Goal: Book appointment/travel/reservation

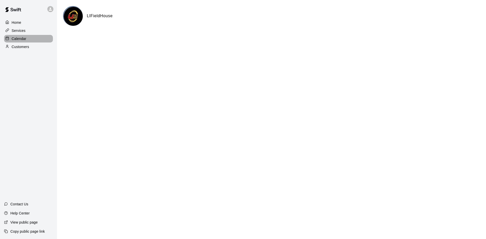
click at [29, 42] on div "Calendar" at bounding box center [28, 39] width 49 height 8
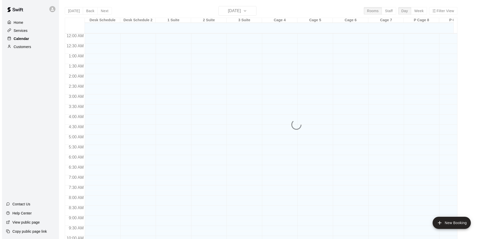
scroll to position [259, 0]
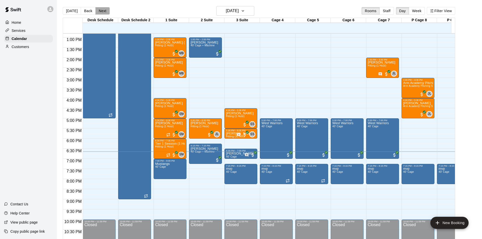
click at [102, 10] on button "Next" at bounding box center [102, 11] width 14 height 8
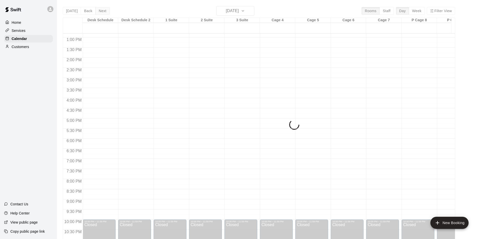
click at [102, 10] on button "Next" at bounding box center [102, 11] width 14 height 8
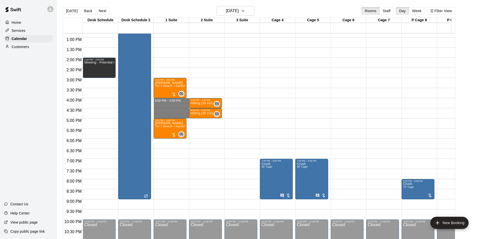
drag, startPoint x: 166, startPoint y: 100, endPoint x: 167, endPoint y: 117, distance: 16.7
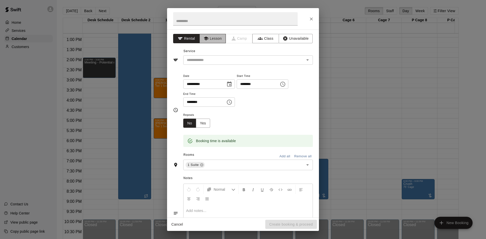
click at [214, 35] on button "Lesson" at bounding box center [212, 38] width 27 height 9
click at [231, 62] on input "text" at bounding box center [241, 60] width 112 height 6
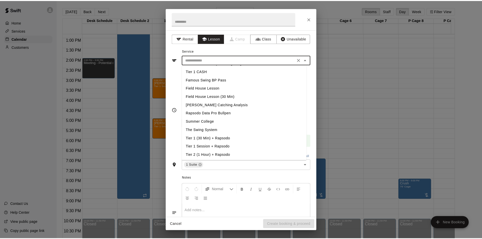
scroll to position [51, 0]
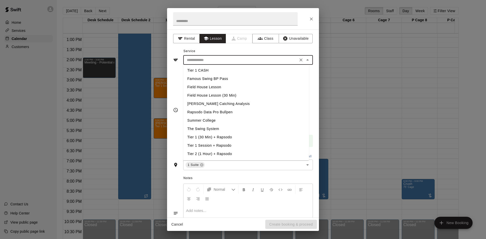
click at [223, 147] on li "Tier 1 Session + Rapsodo" at bounding box center [246, 145] width 126 height 8
type input "**********"
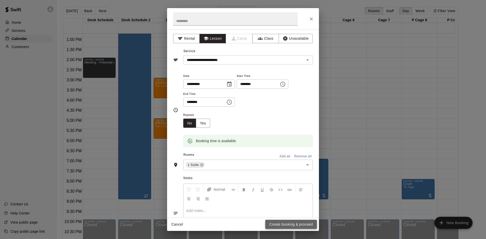
click at [281, 223] on button "Create booking & proceed" at bounding box center [291, 224] width 52 height 9
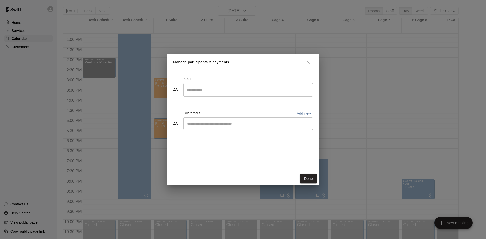
click at [212, 86] on input "Search staff" at bounding box center [247, 89] width 125 height 9
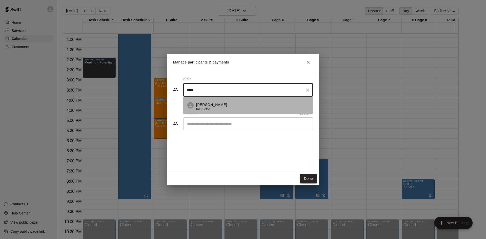
click at [203, 108] on span "Instructor" at bounding box center [203, 110] width 14 height 4
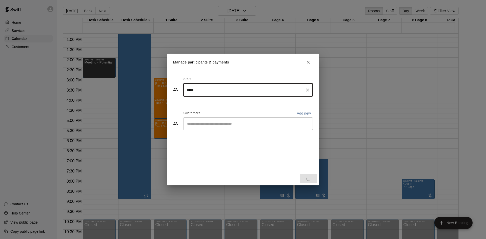
type input "*****"
click at [209, 125] on input "Start typing to search customers..." at bounding box center [247, 123] width 125 height 5
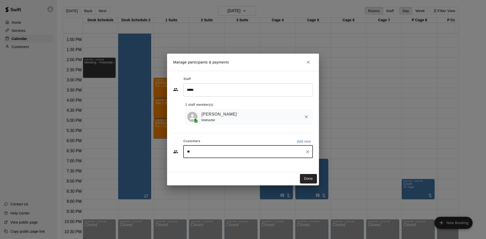
type input "*"
type input "***"
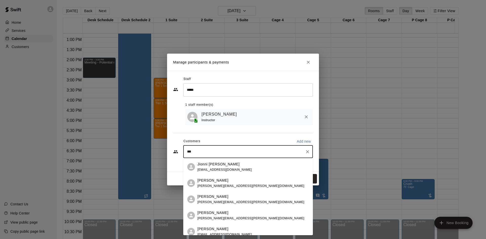
click at [237, 166] on div "[PERSON_NAME] [EMAIL_ADDRESS][DOMAIN_NAME]" at bounding box center [252, 167] width 111 height 11
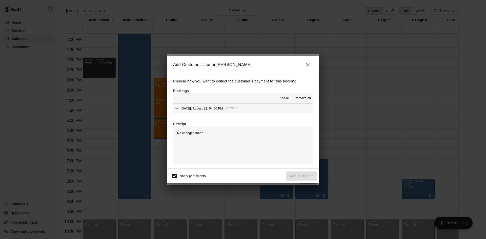
click at [285, 98] on span "Add all" at bounding box center [284, 98] width 10 height 5
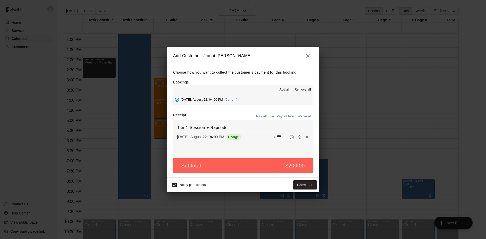
drag, startPoint x: 282, startPoint y: 136, endPoint x: 259, endPoint y: 138, distance: 23.1
click at [259, 138] on div "[DATE], August 22: 04:00 PM Charge ​ $ ***" at bounding box center [243, 137] width 132 height 8
type input "***"
click at [279, 117] on button "Pay all later" at bounding box center [285, 117] width 21 height 8
click at [304, 187] on button "Add customer" at bounding box center [301, 184] width 31 height 9
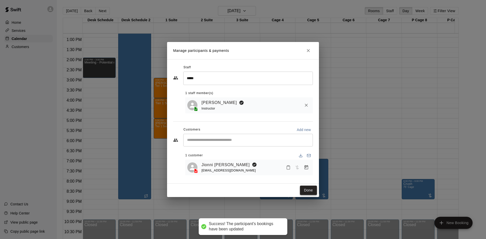
click at [306, 189] on button "Done" at bounding box center [308, 190] width 17 height 9
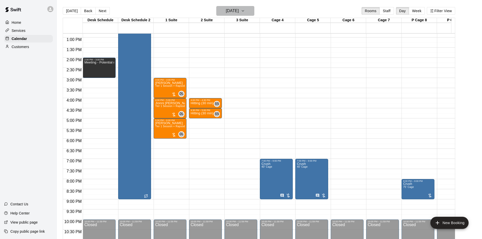
click at [238, 12] on h6 "[DATE]" at bounding box center [232, 10] width 13 height 7
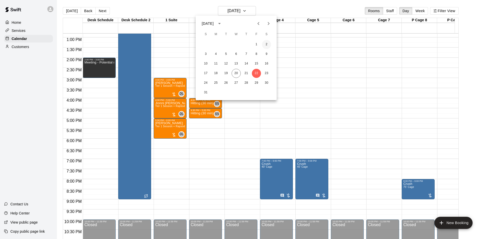
click at [266, 44] on button "2" at bounding box center [266, 44] width 9 height 9
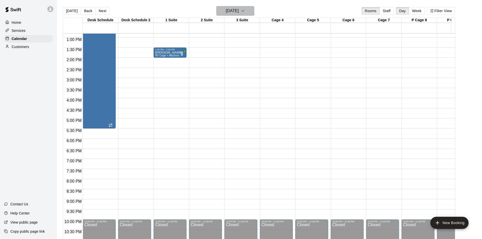
click at [239, 13] on h6 "[DATE]" at bounding box center [232, 10] width 13 height 7
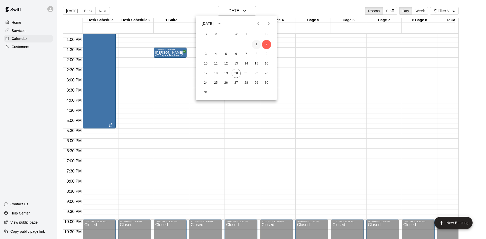
click at [258, 46] on button "1" at bounding box center [256, 44] width 9 height 9
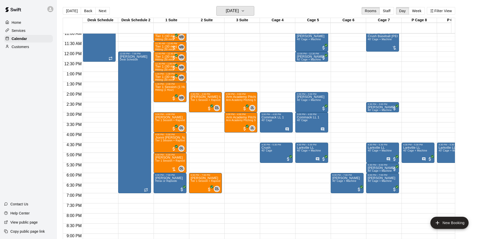
scroll to position [259, 0]
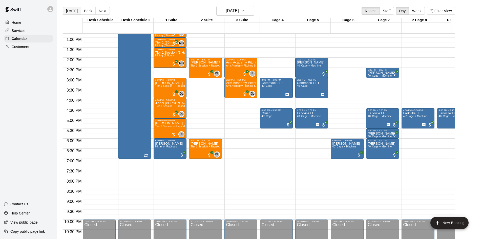
click at [73, 10] on button "[DATE]" at bounding box center [72, 11] width 18 height 8
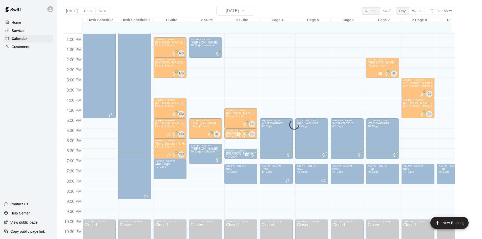
click at [100, 11] on div "[DATE] Back [DATE][DATE] Rooms Staff Day Week Filter View Desk Schedule 20 Wed …" at bounding box center [259, 125] width 392 height 239
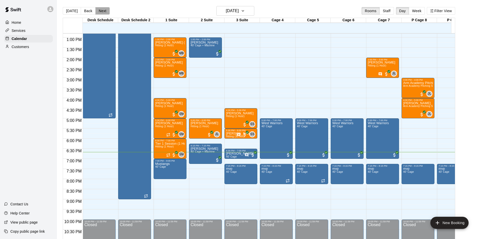
click at [101, 11] on button "Next" at bounding box center [102, 11] width 14 height 8
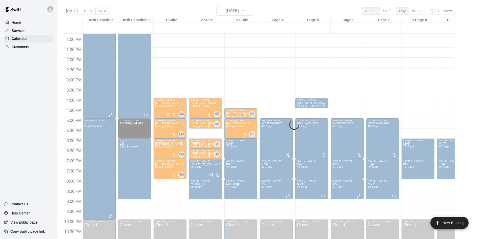
click at [101, 11] on div "[DATE] Back [DATE][DATE] Rooms Staff Day Week Filter View Desk Schedule 21 Thu …" at bounding box center [259, 125] width 392 height 239
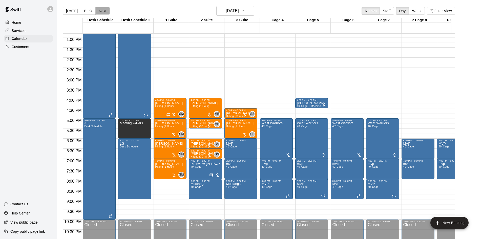
click at [101, 11] on button "Next" at bounding box center [102, 11] width 14 height 8
